Goal: Task Accomplishment & Management: Use online tool/utility

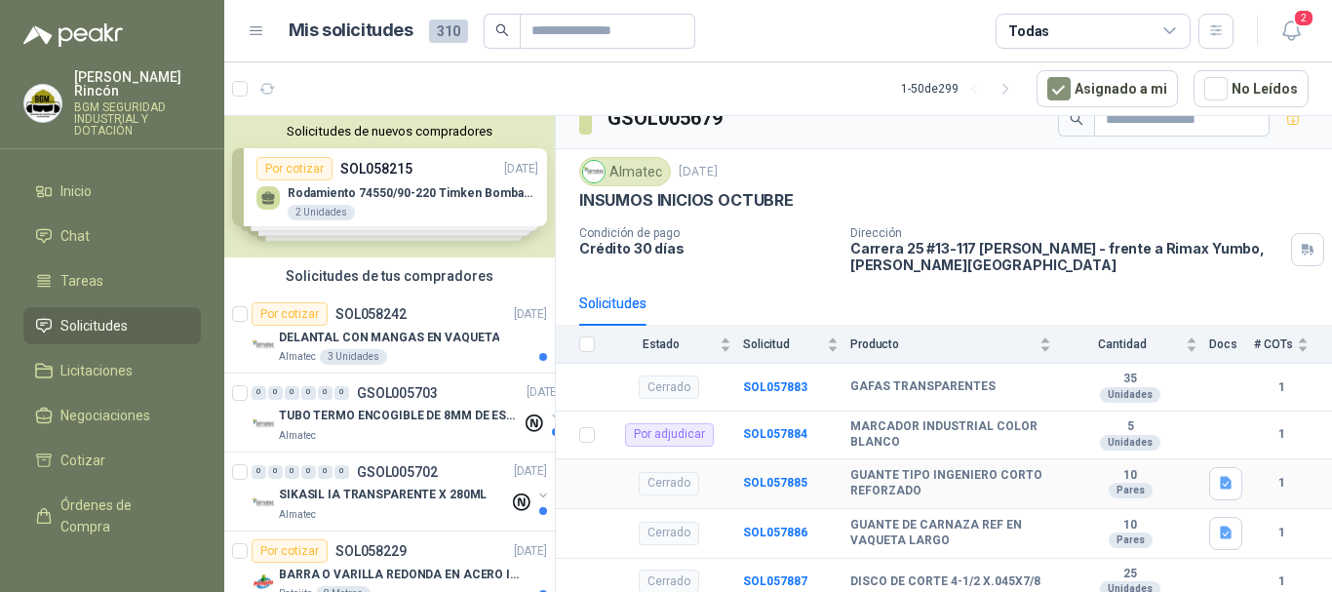
scroll to position [33, 0]
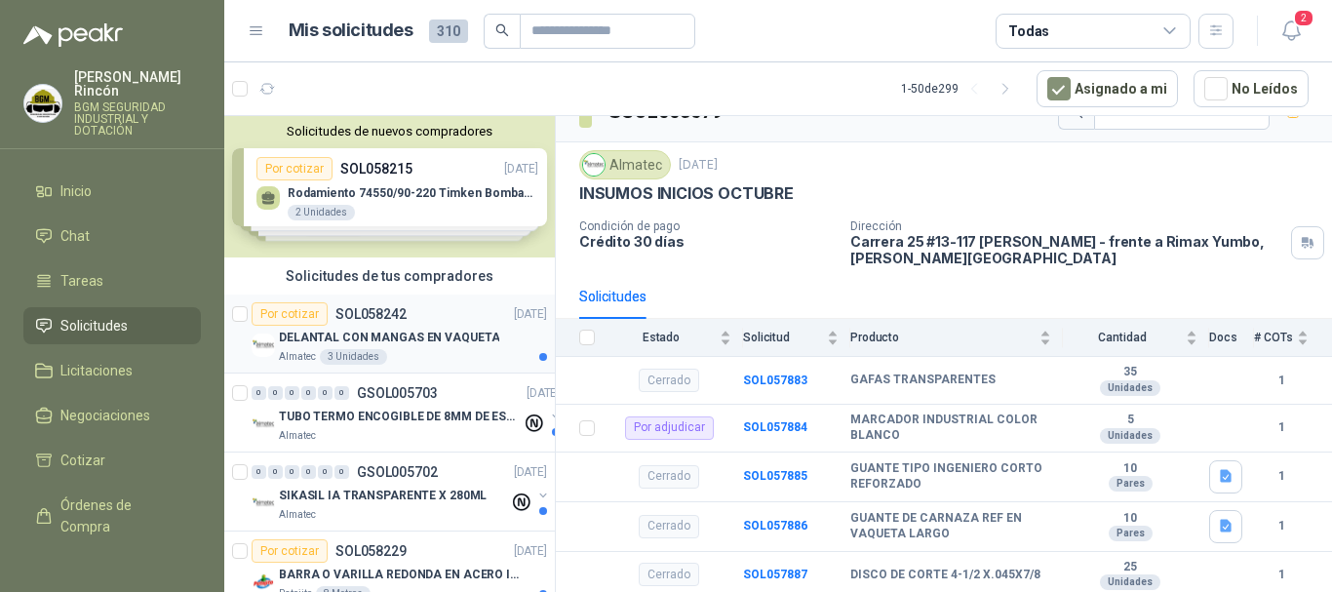
click at [468, 343] on p "DELANTAL CON MANGAS EN VAQUETA" at bounding box center [389, 338] width 220 height 19
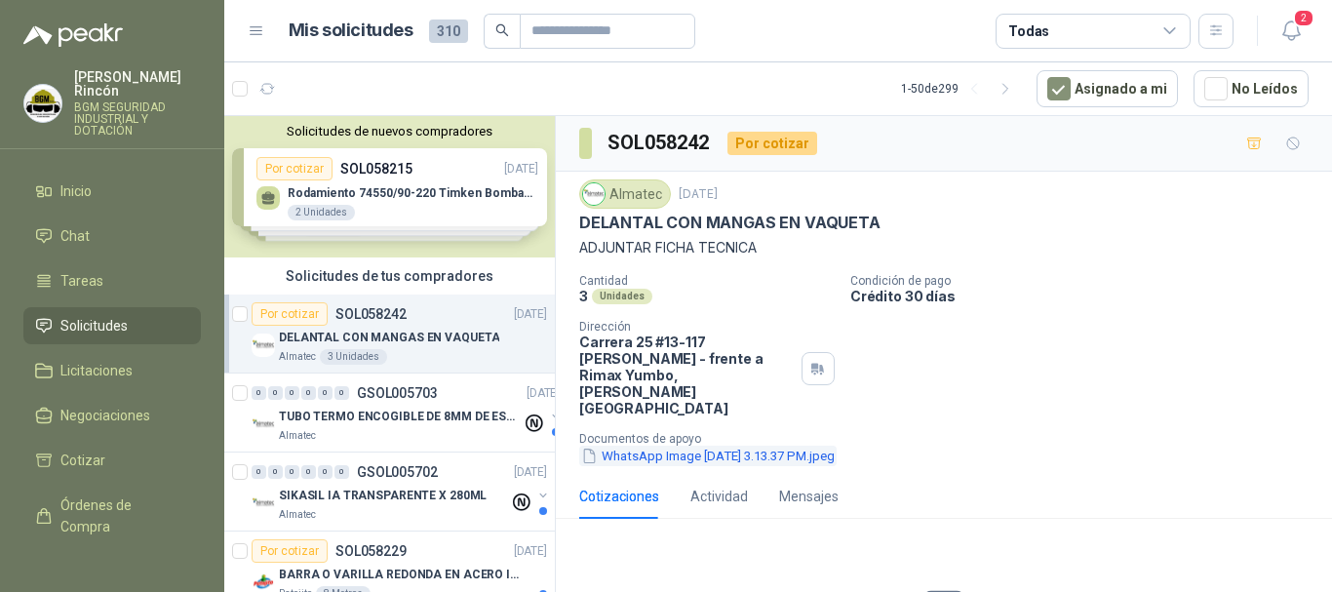
click at [794, 446] on button "WhatsApp Image [DATE] 3.13.37 PM.jpeg" at bounding box center [707, 456] width 257 height 20
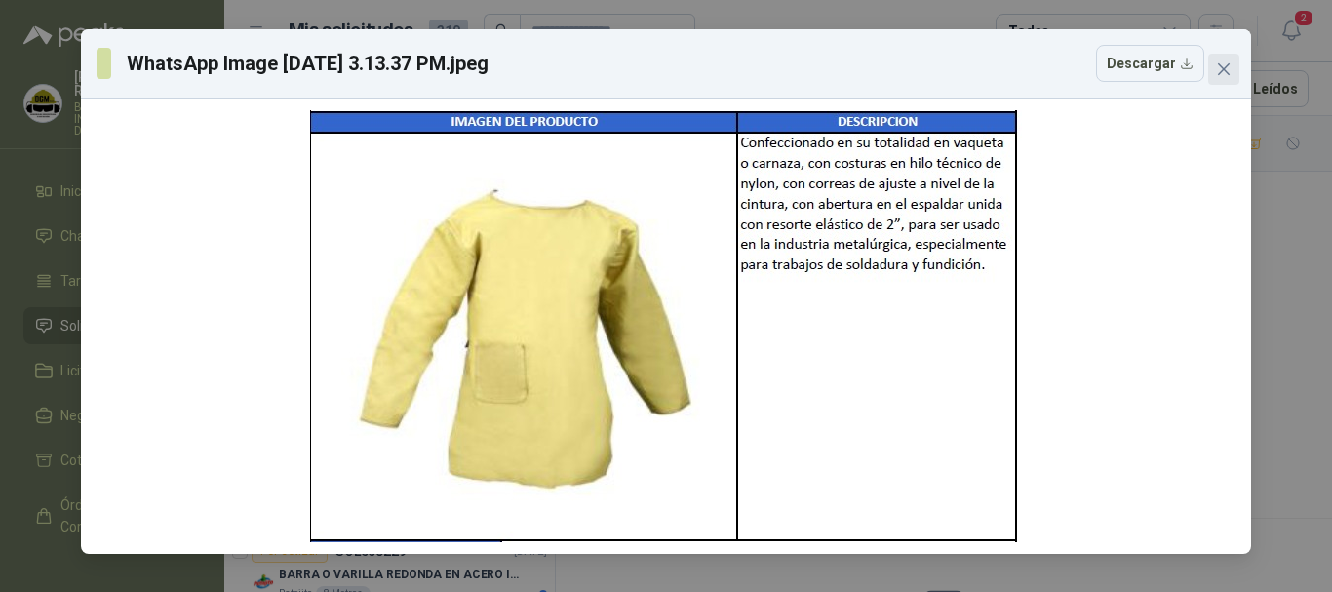
click at [1230, 66] on icon "close" at bounding box center [1224, 69] width 16 height 16
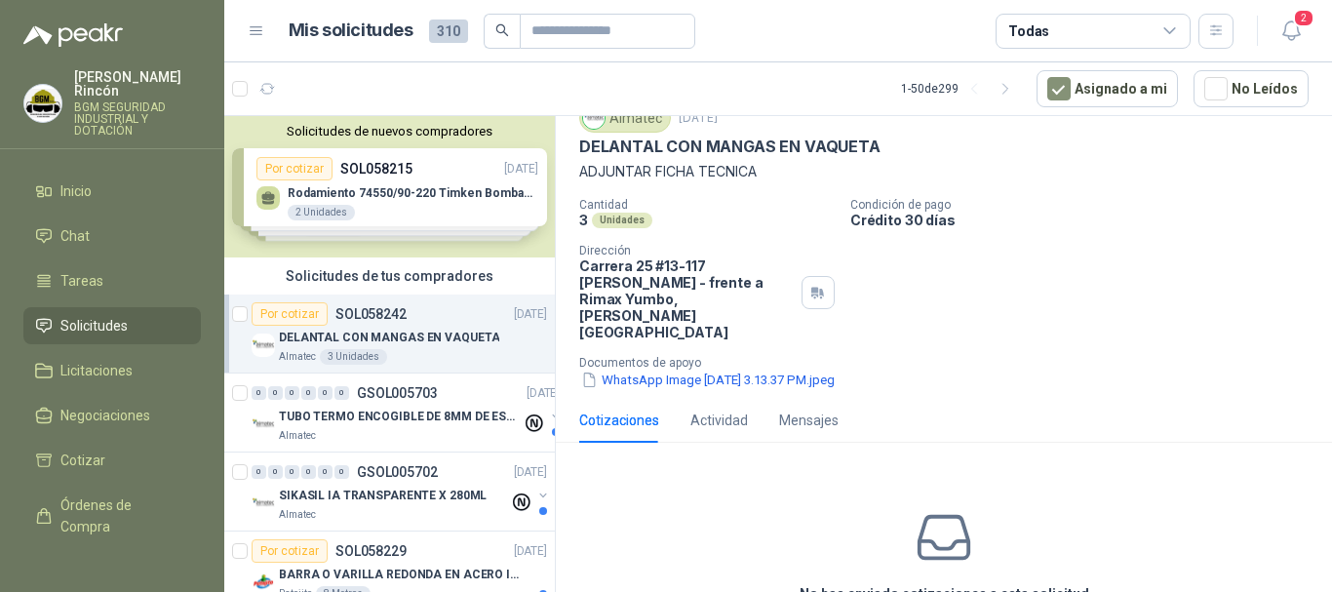
scroll to position [151, 0]
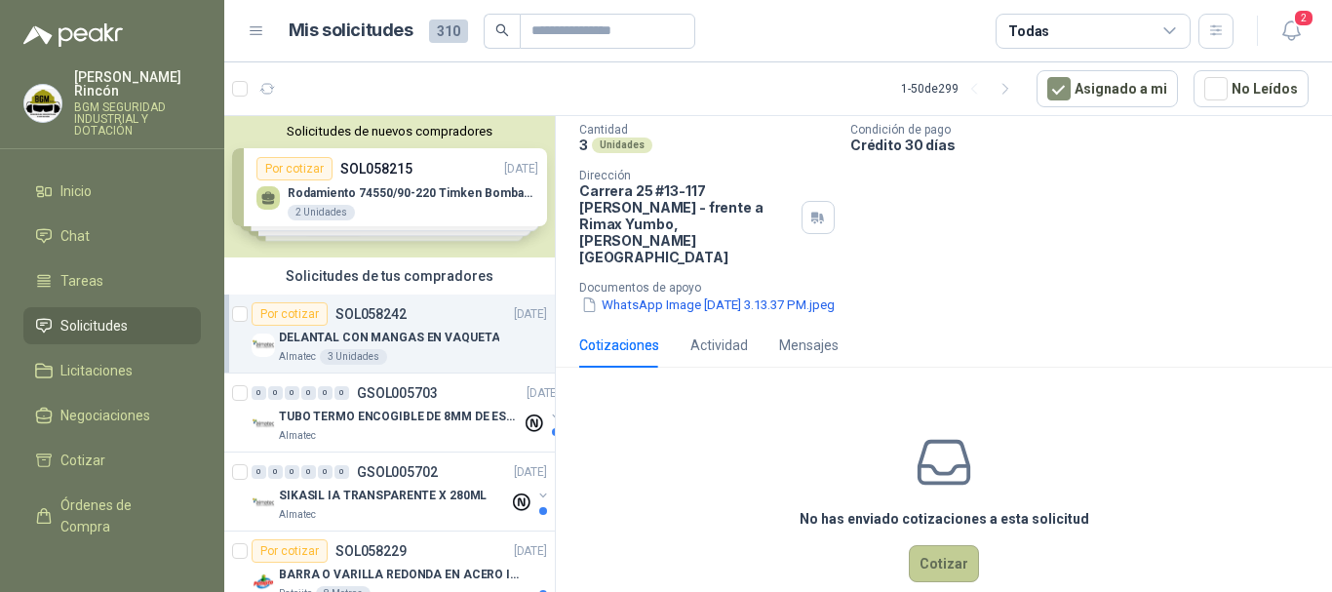
click at [948, 545] on button "Cotizar" at bounding box center [944, 563] width 70 height 37
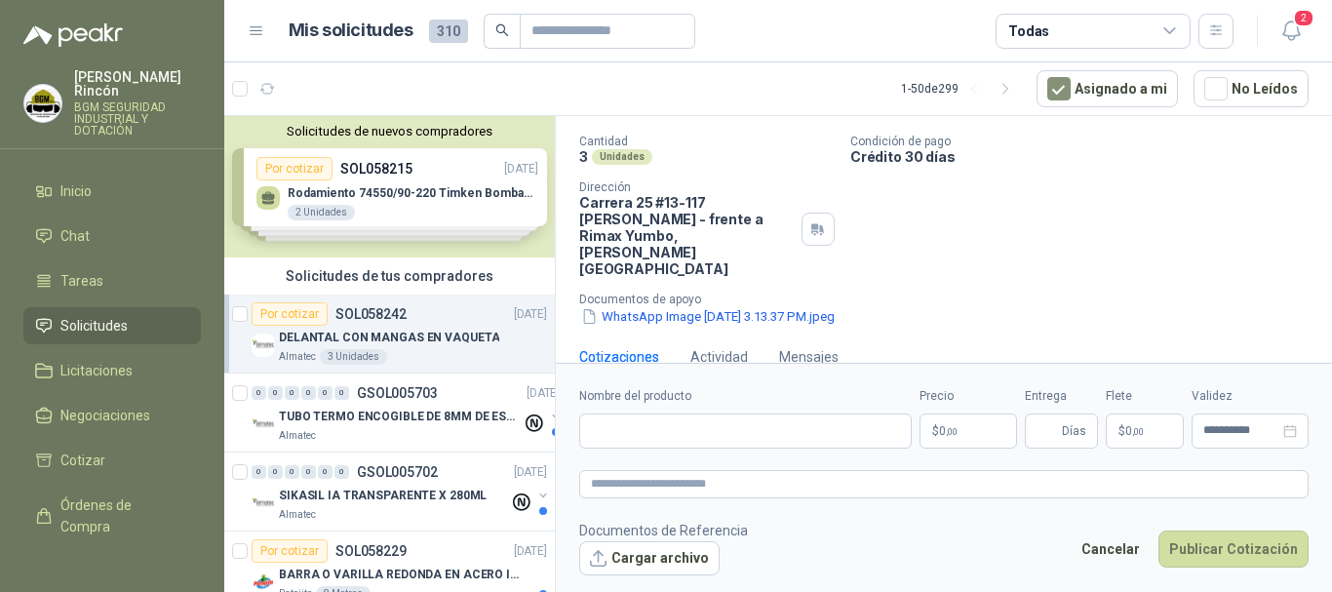
scroll to position [138, 0]
click at [767, 436] on input "Nombre del producto" at bounding box center [745, 430] width 332 height 35
click at [1121, 243] on div "Cantidad 3 Unidades Condición de pago Crédito 30 días Dirección [STREET_ADDRESS…" at bounding box center [943, 232] width 729 height 192
click at [689, 426] on input "Nombre del producto" at bounding box center [745, 430] width 332 height 35
click at [109, 317] on span "Solicitudes" at bounding box center [93, 325] width 67 height 21
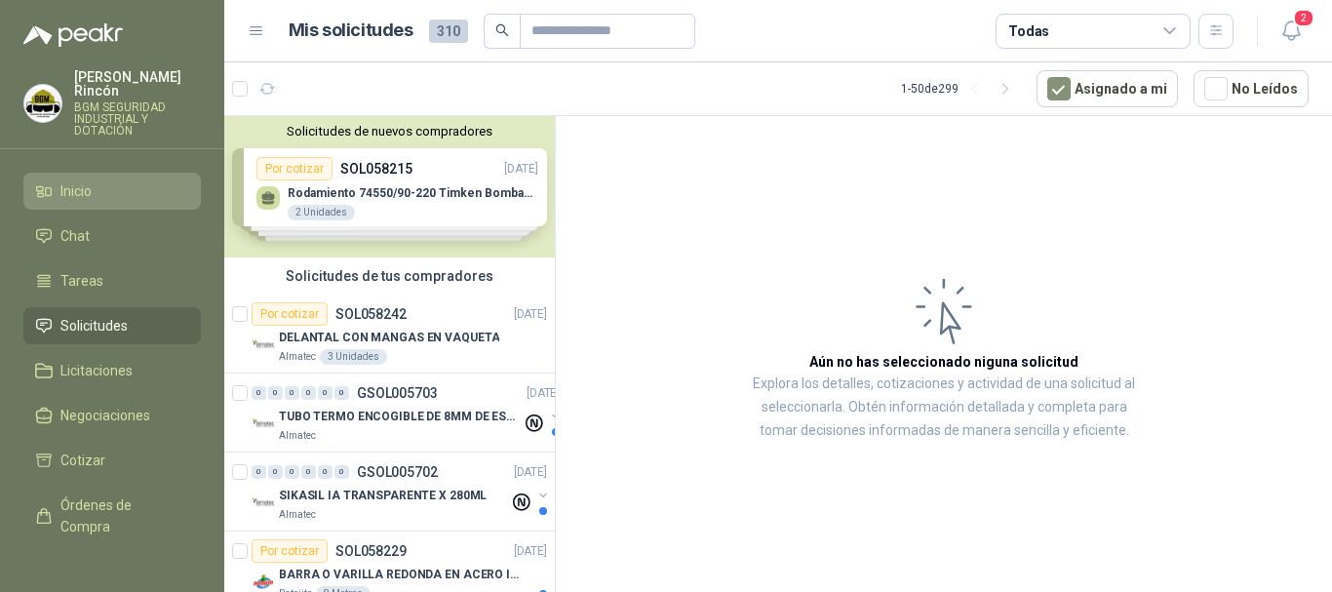
click at [92, 185] on span "Inicio" at bounding box center [75, 190] width 31 height 21
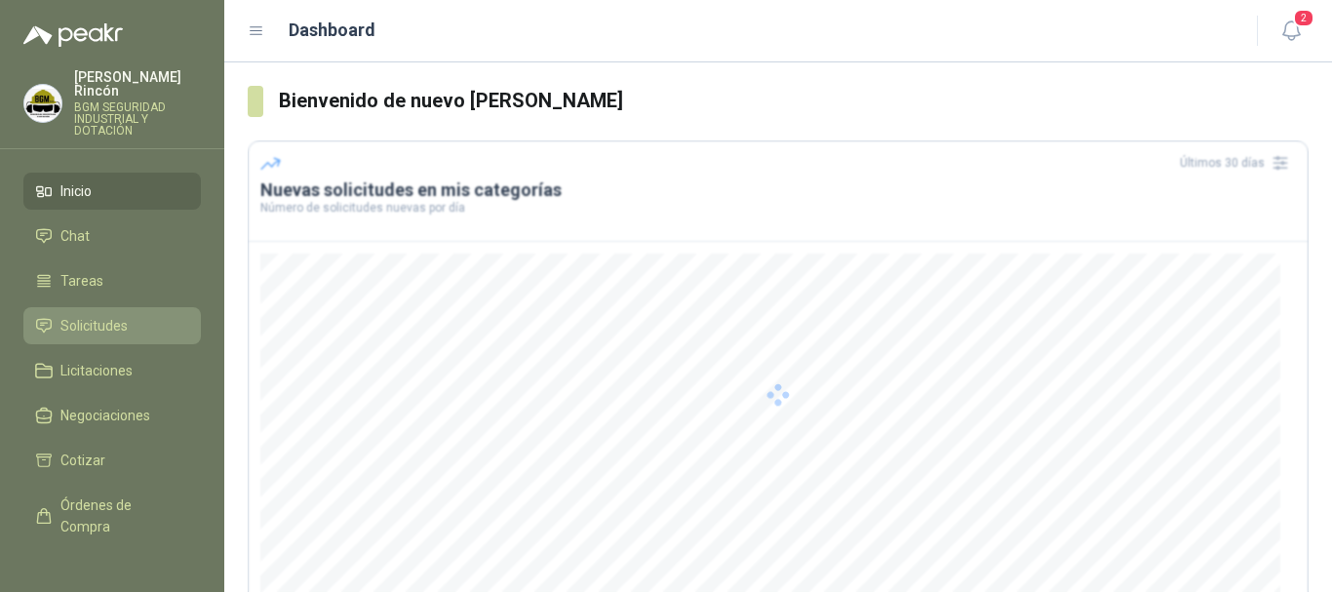
click at [119, 315] on span "Solicitudes" at bounding box center [93, 325] width 67 height 21
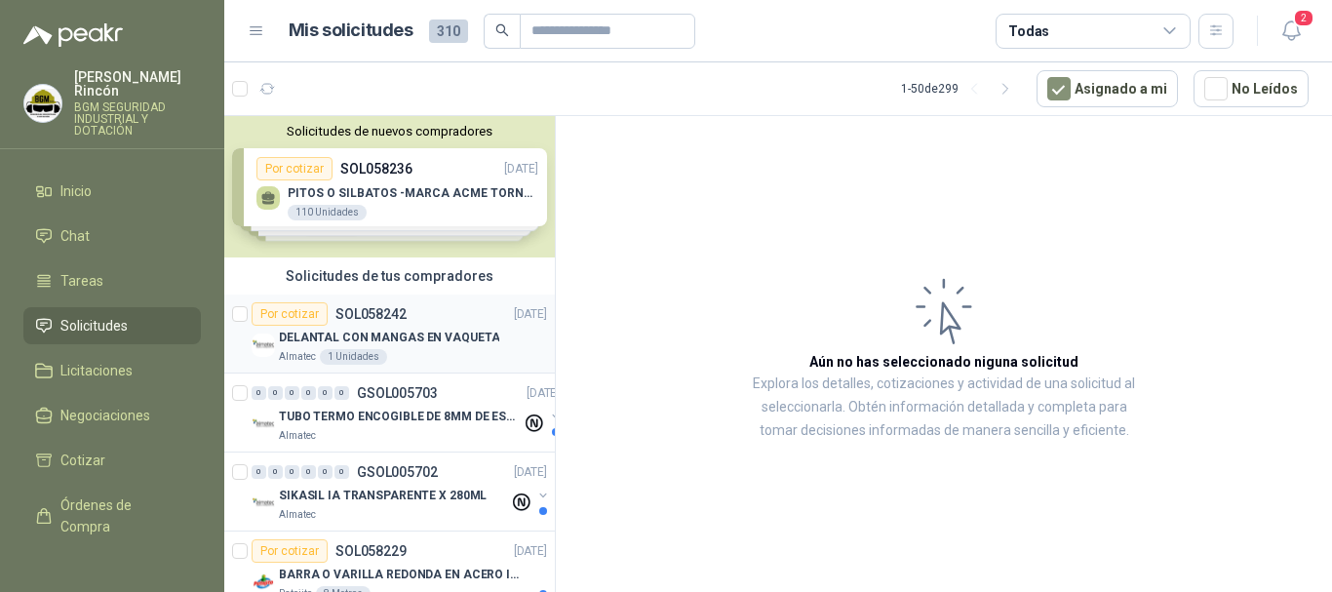
click at [468, 368] on article "Por cotizar SOL058242 [DATE] DELANTAL CON MANGAS EN VAQUETA  Almatec 1 Unidades" at bounding box center [389, 333] width 330 height 79
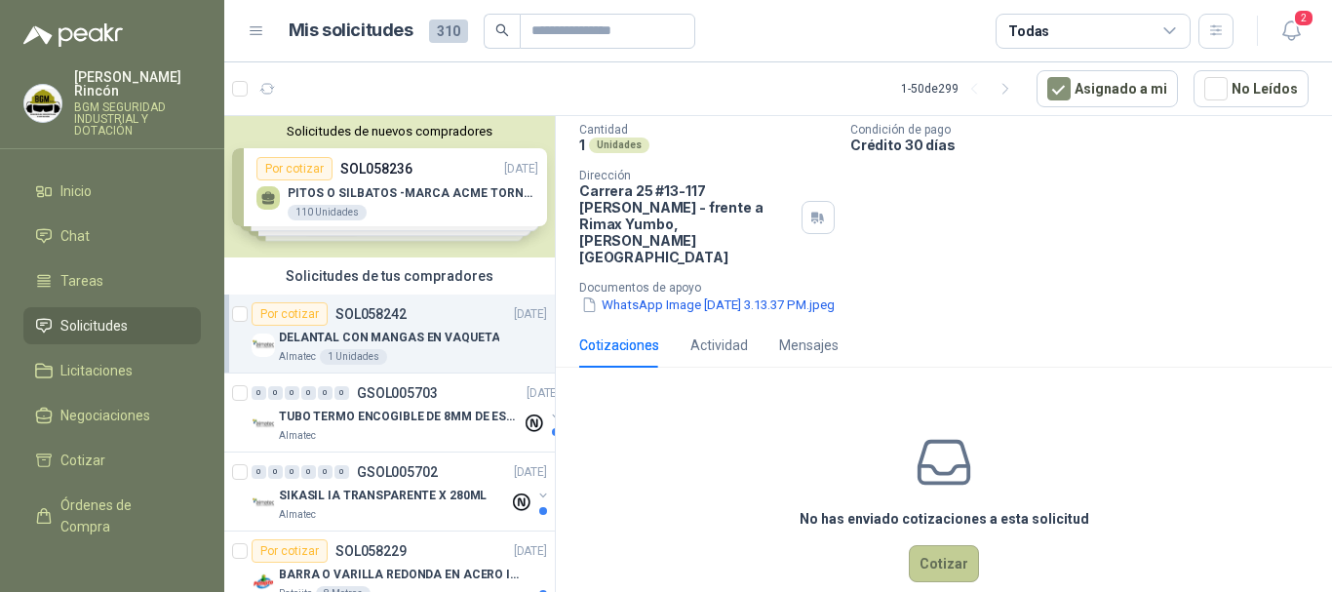
click at [935, 546] on button "Cotizar" at bounding box center [944, 563] width 70 height 37
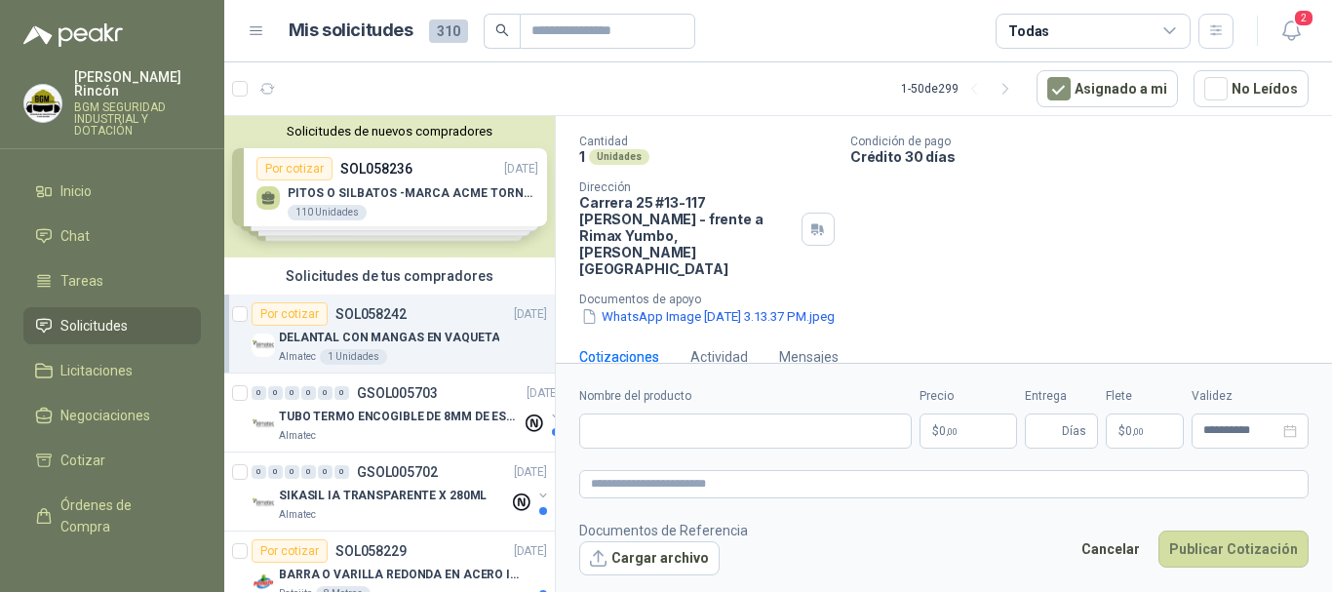
scroll to position [138, 0]
click at [763, 430] on input "Nombre del producto" at bounding box center [745, 430] width 332 height 35
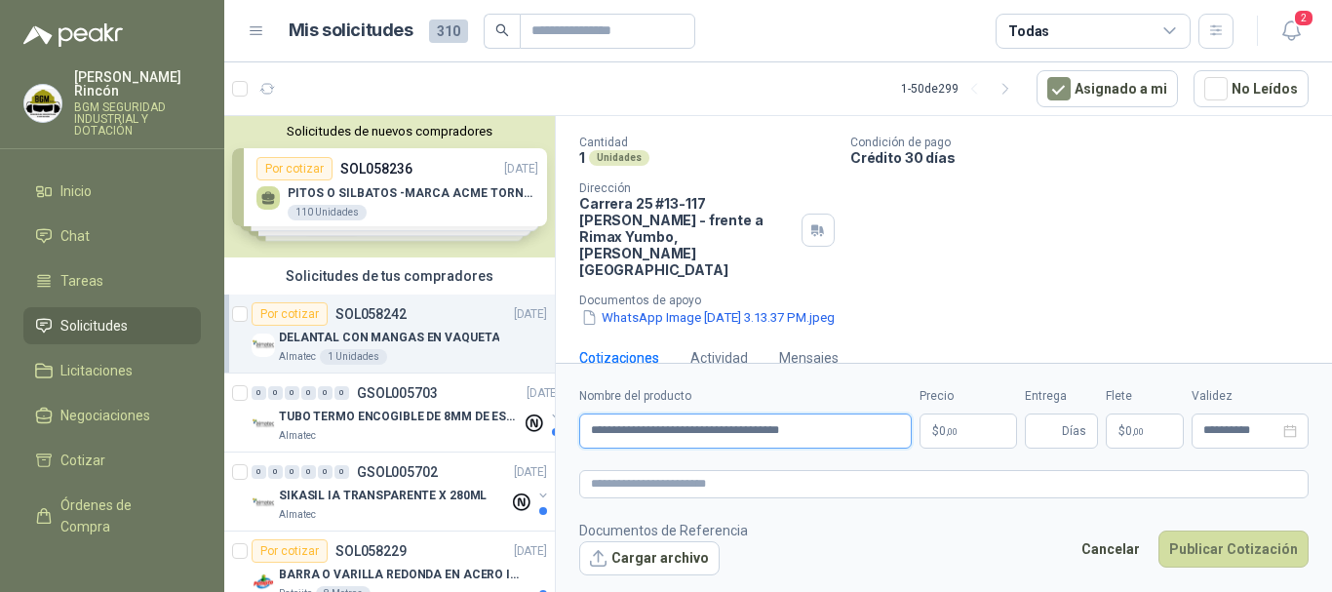
type input "**********"
click at [950, 432] on span ",00" at bounding box center [952, 431] width 12 height 11
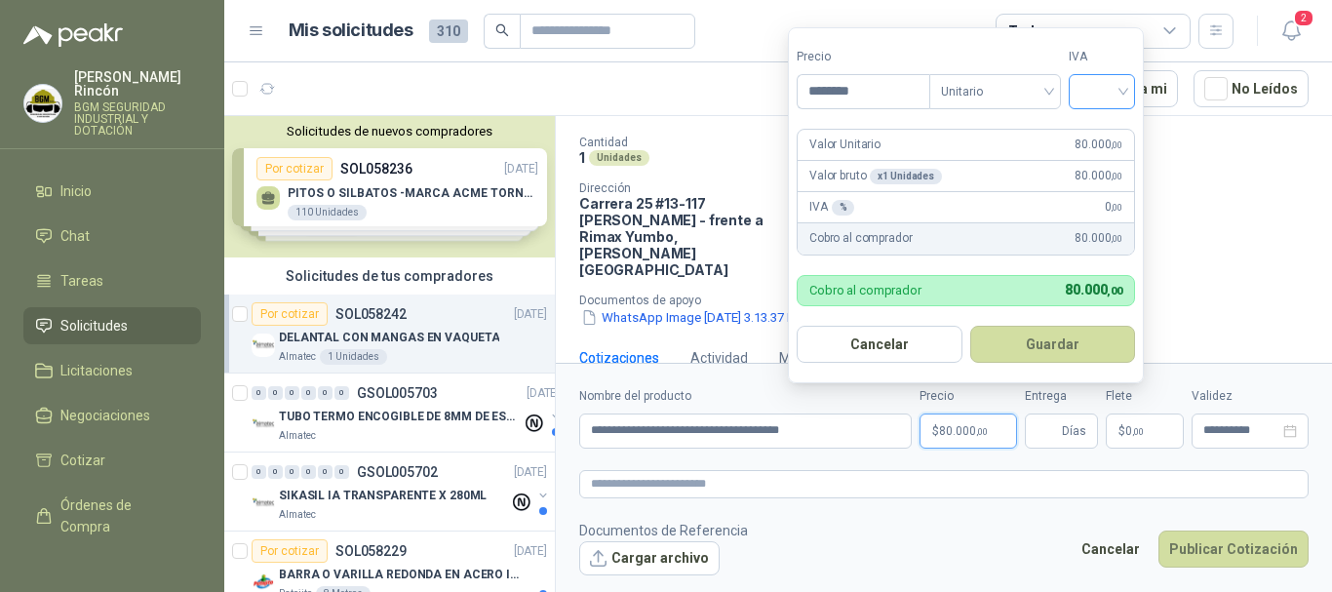
type input "********"
click at [1119, 98] on input "search" at bounding box center [1101, 89] width 43 height 29
click at [1099, 138] on div "19%" at bounding box center [1106, 131] width 36 height 21
click at [1091, 338] on button "Guardar" at bounding box center [1056, 344] width 168 height 37
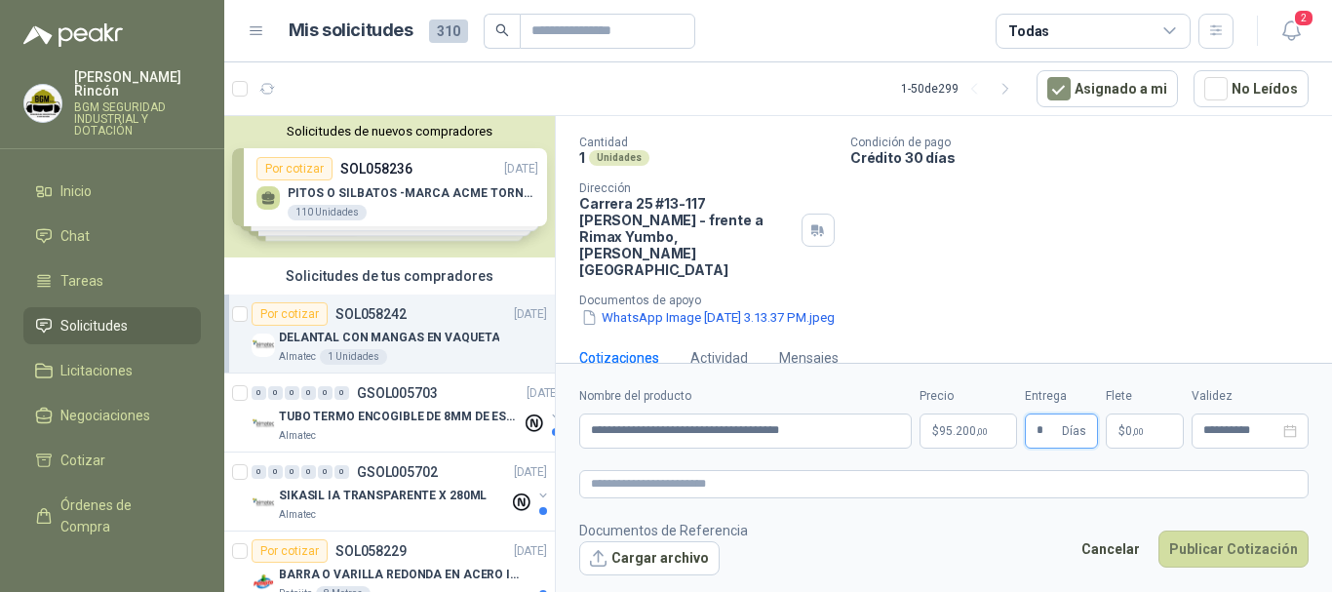
type input "*"
click at [1133, 441] on p "$ 0 ,00" at bounding box center [1144, 430] width 78 height 35
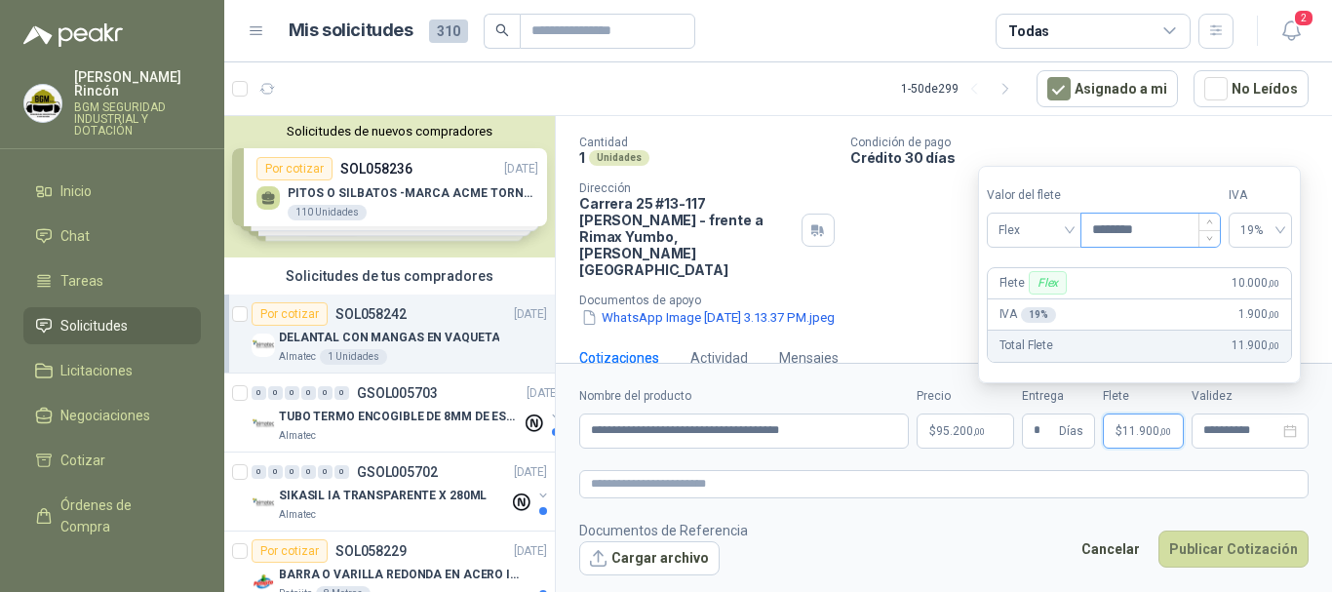
drag, startPoint x: 1161, startPoint y: 231, endPoint x: 1115, endPoint y: 235, distance: 46.0
click at [1115, 235] on input "********" at bounding box center [1150, 229] width 138 height 33
click at [1276, 228] on span "19%" at bounding box center [1260, 229] width 40 height 29
type input "********"
click at [1257, 312] on div "0%" at bounding box center [1269, 301] width 31 height 21
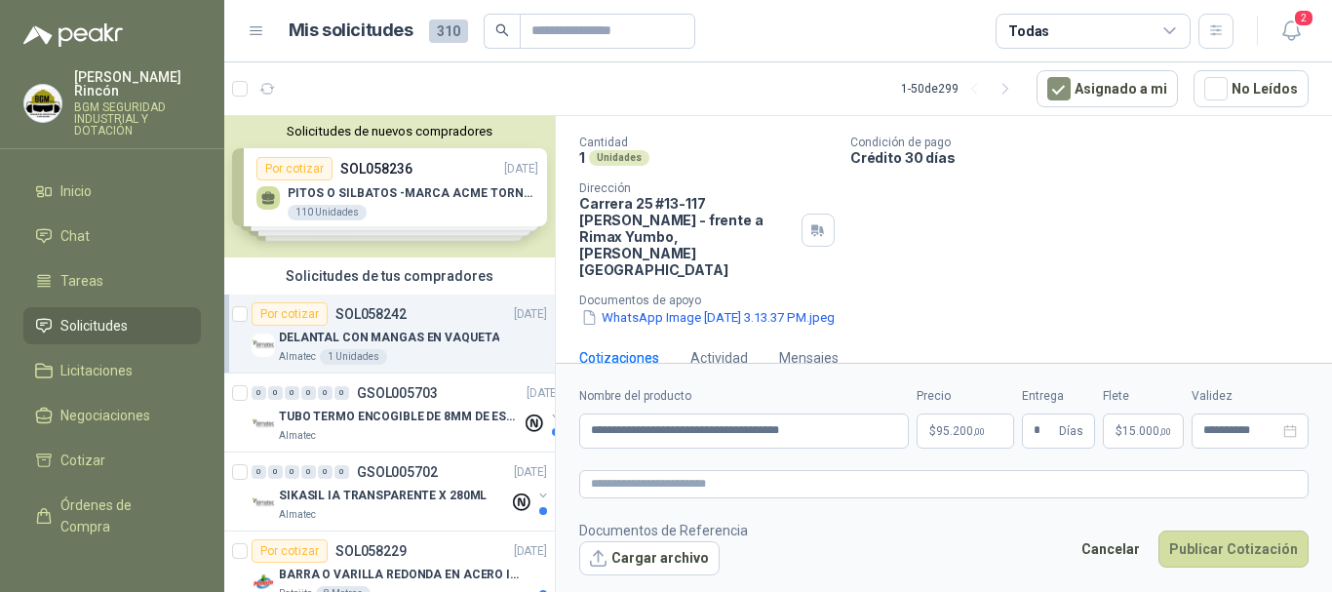
click at [1099, 135] on div "Almatec [DATE] DELANTAL CON MANGAS EN VAQUETA  ADJUNTAR FICHA TECNICA Cantidad…" at bounding box center [943, 184] width 729 height 287
click at [988, 429] on p "$ 95.200 ,00" at bounding box center [964, 430] width 97 height 35
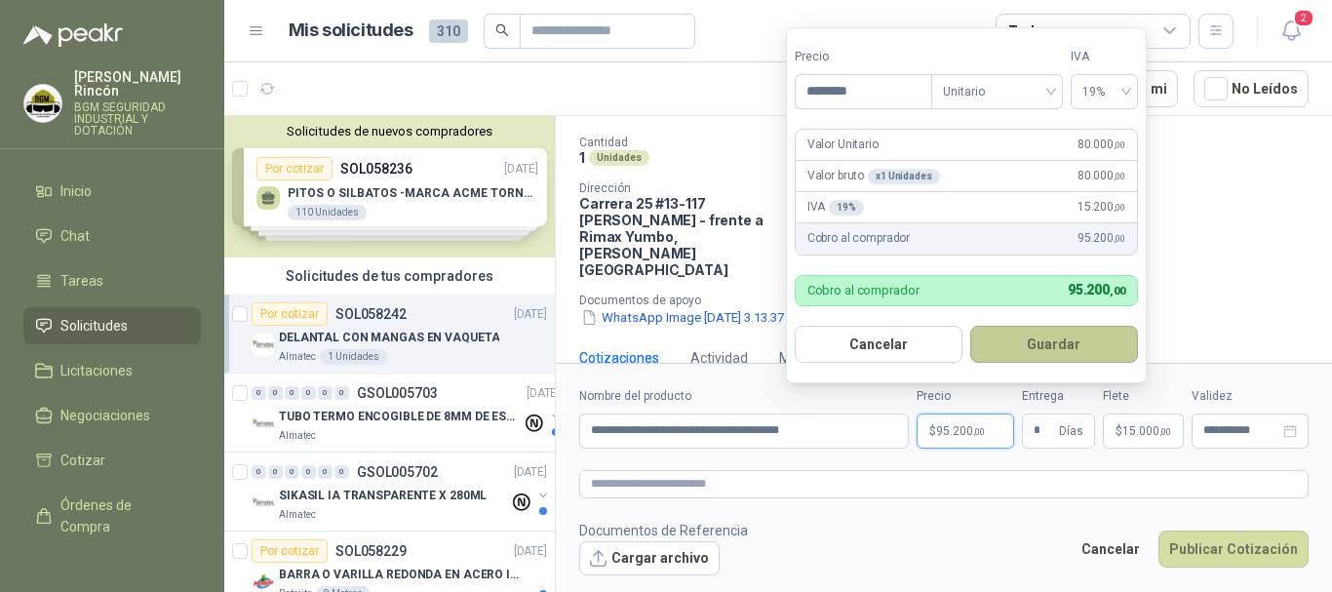
click at [1104, 344] on button "Guardar" at bounding box center [1054, 344] width 168 height 37
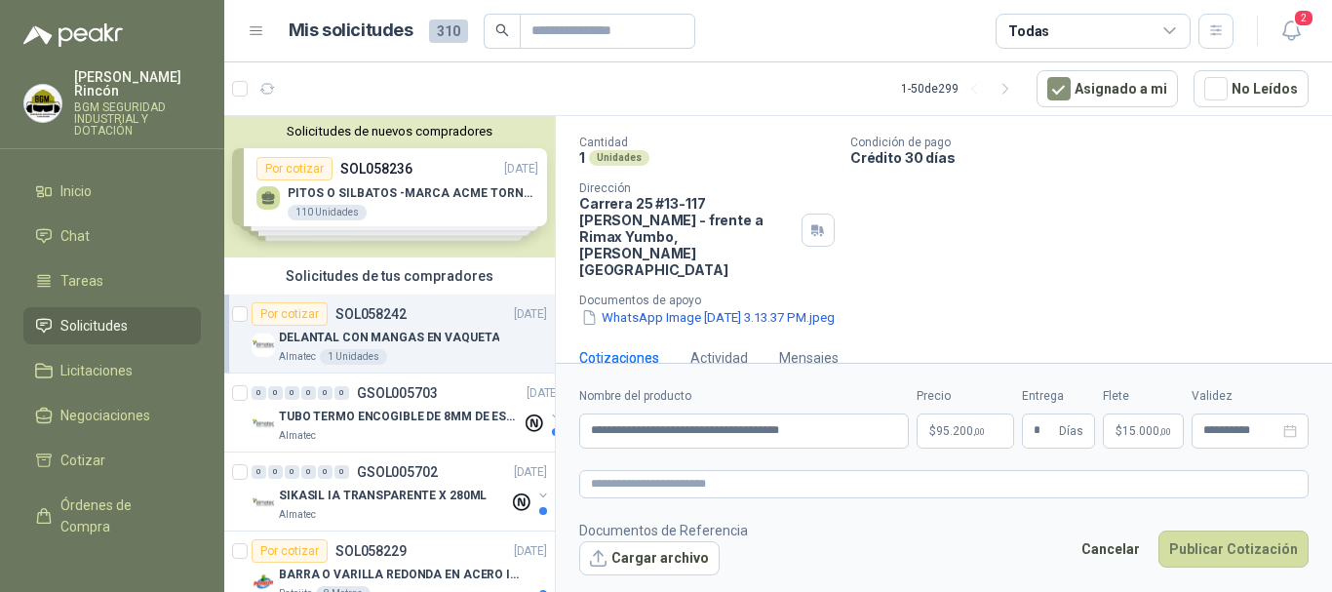
click at [878, 452] on form "**********" at bounding box center [944, 481] width 776 height 236
click at [802, 427] on input "**********" at bounding box center [743, 430] width 329 height 35
type input "**********"
drag, startPoint x: 1042, startPoint y: 432, endPoint x: 1013, endPoint y: 439, distance: 30.0
click at [1013, 439] on div "**********" at bounding box center [943, 417] width 729 height 61
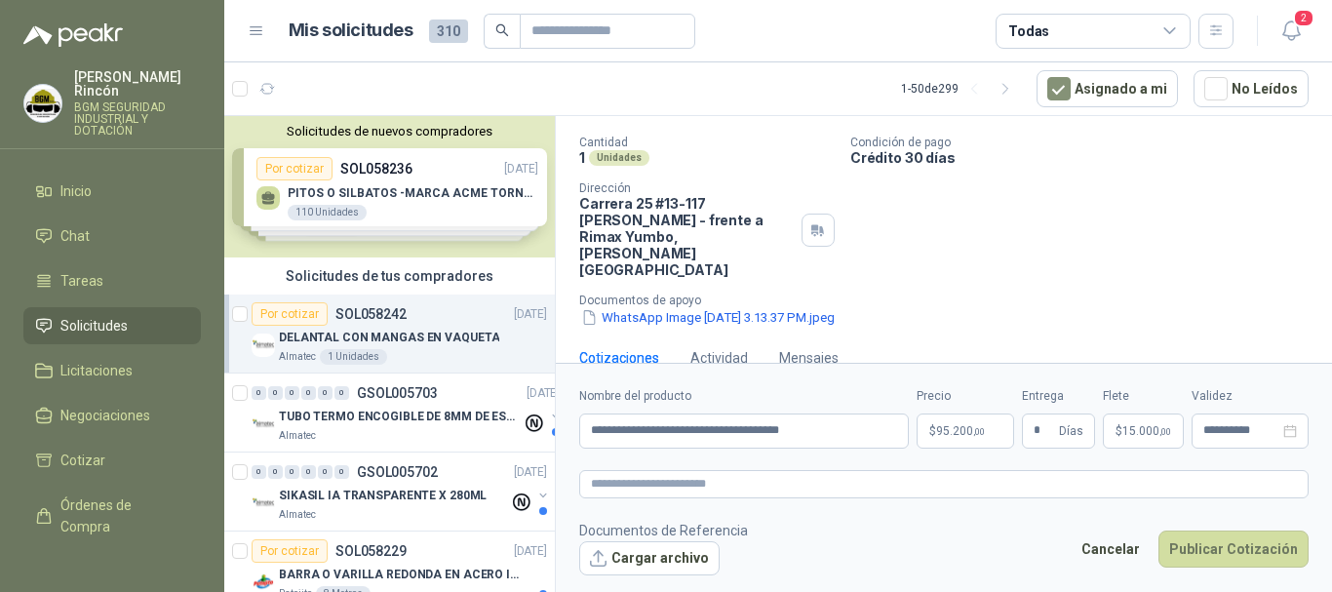
drag, startPoint x: 1237, startPoint y: 548, endPoint x: 1269, endPoint y: 368, distance: 182.2
click at [1269, 368] on form "**********" at bounding box center [944, 481] width 776 height 236
click at [1043, 432] on input "*" at bounding box center [1043, 430] width 21 height 33
type input "*"
click at [1209, 557] on button "Publicar Cotización" at bounding box center [1233, 548] width 150 height 37
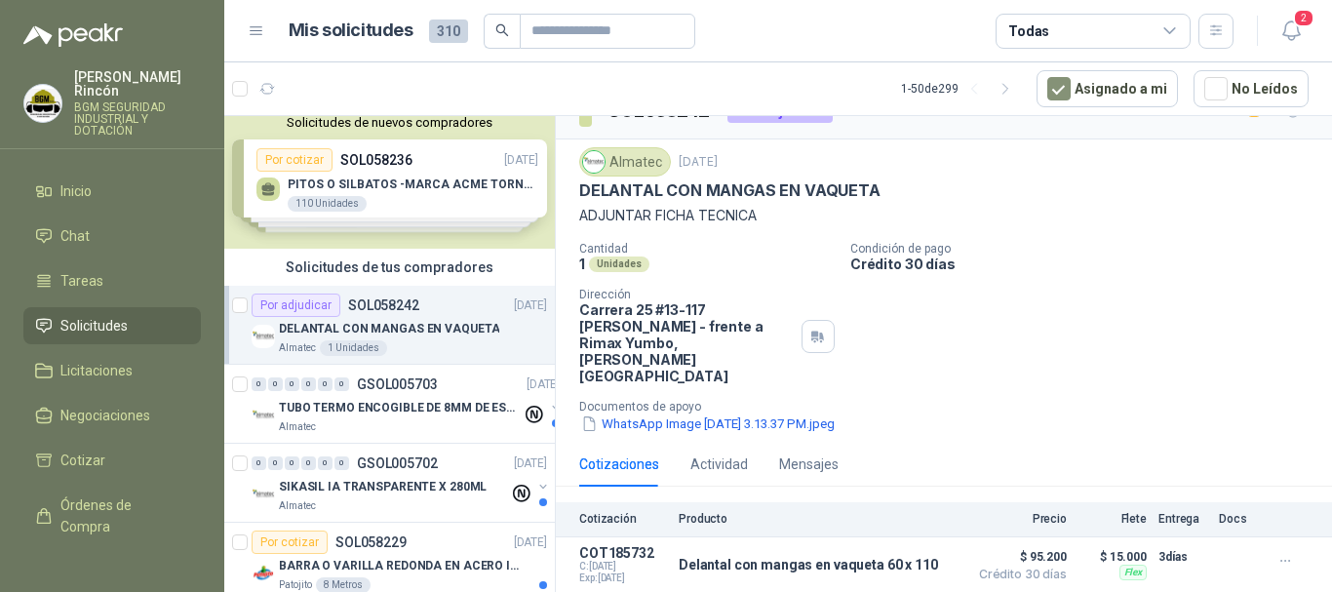
scroll to position [0, 0]
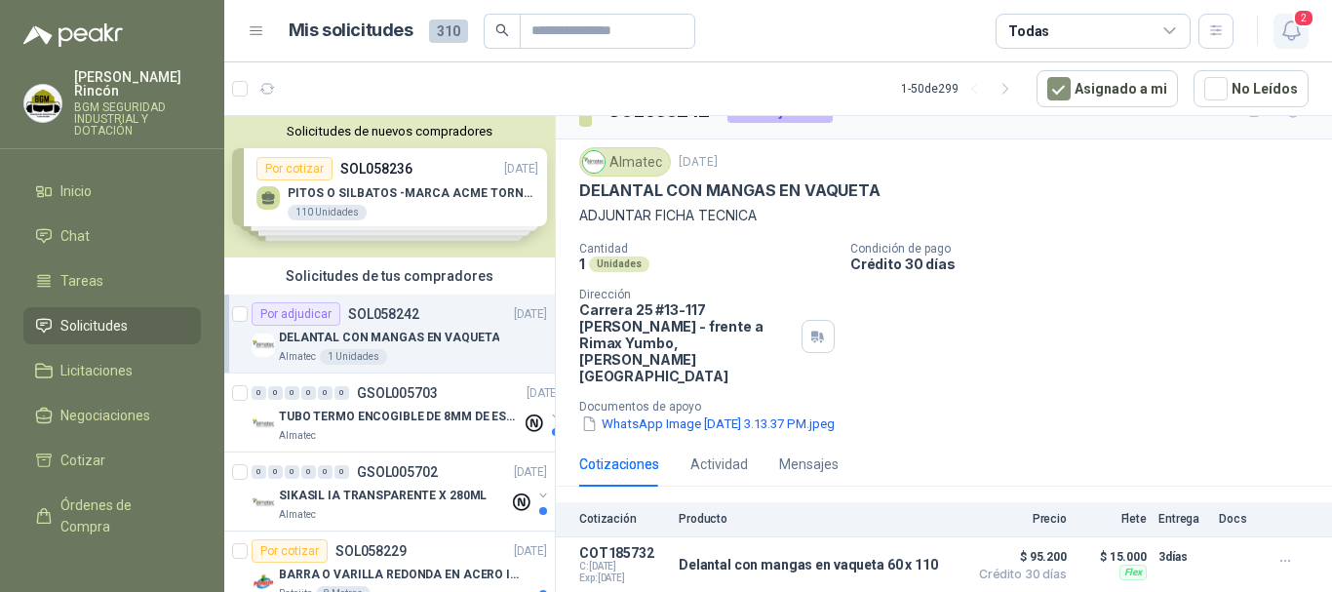
click at [1299, 33] on icon "button" at bounding box center [1291, 31] width 24 height 24
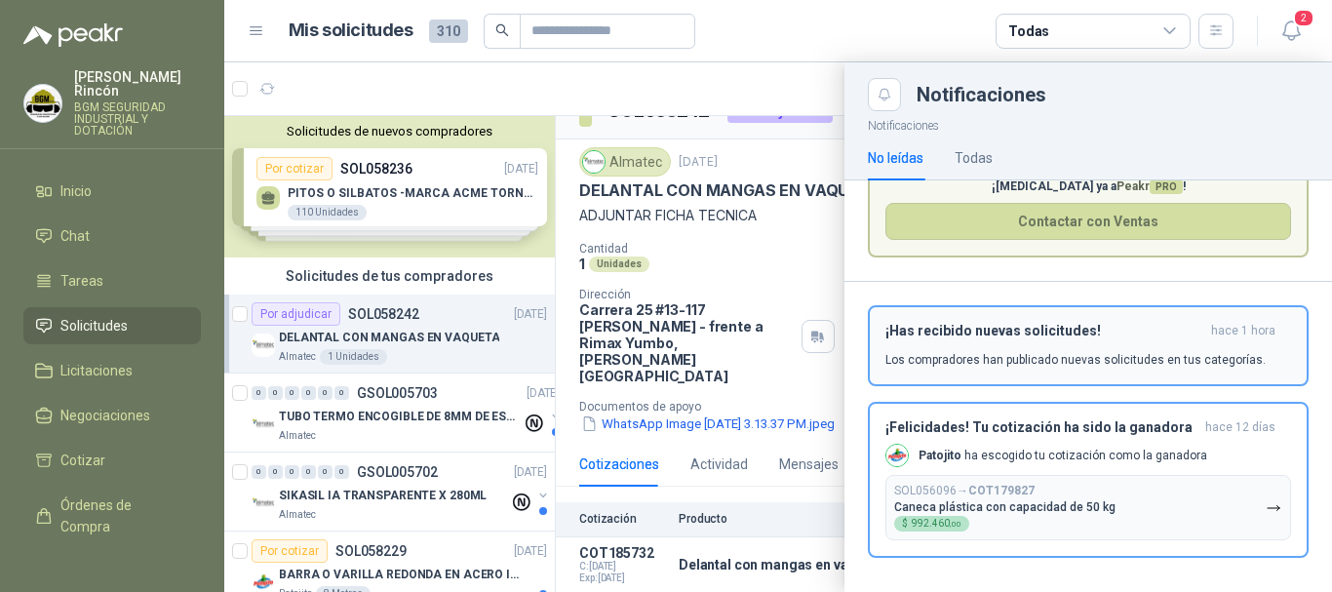
scroll to position [118, 0]
